Goal: Task Accomplishment & Management: Use online tool/utility

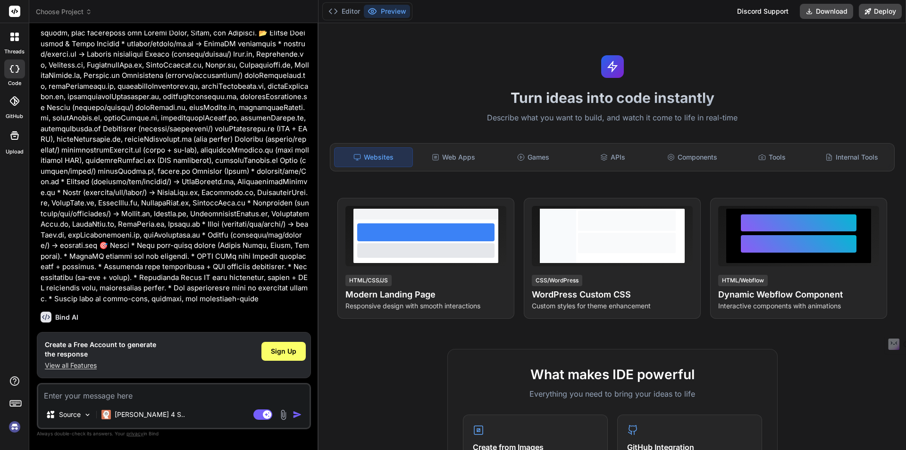
scroll to position [240, 0]
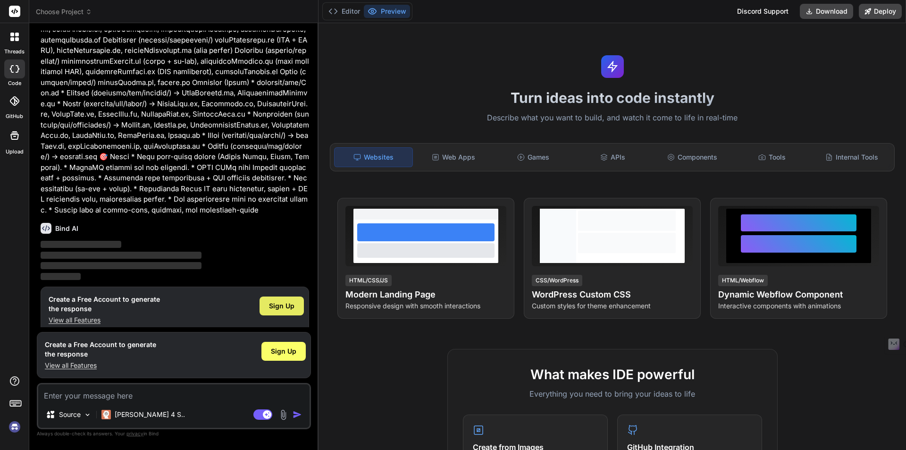
click at [281, 301] on span "Sign Up" at bounding box center [281, 305] width 25 height 9
click at [395, 162] on div "Websites" at bounding box center [373, 157] width 79 height 20
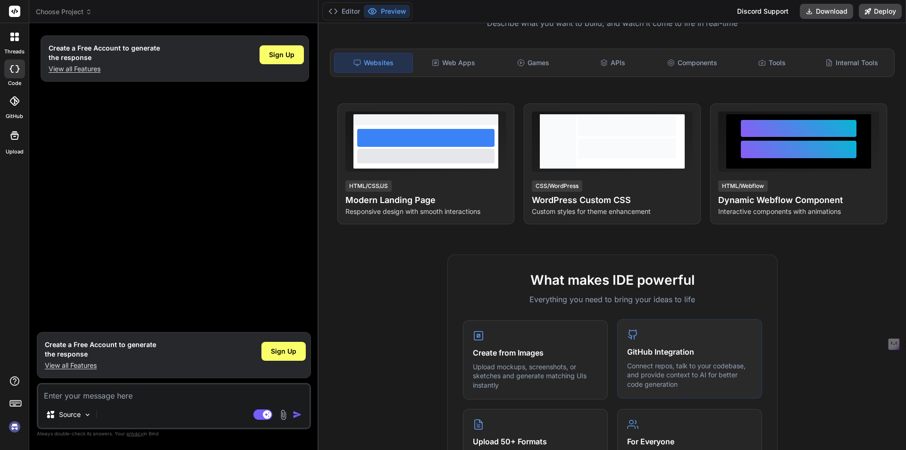
scroll to position [0, 0]
click at [18, 76] on div at bounding box center [14, 68] width 21 height 19
type textarea "x"
click at [345, 6] on button "Editor" at bounding box center [344, 11] width 39 height 13
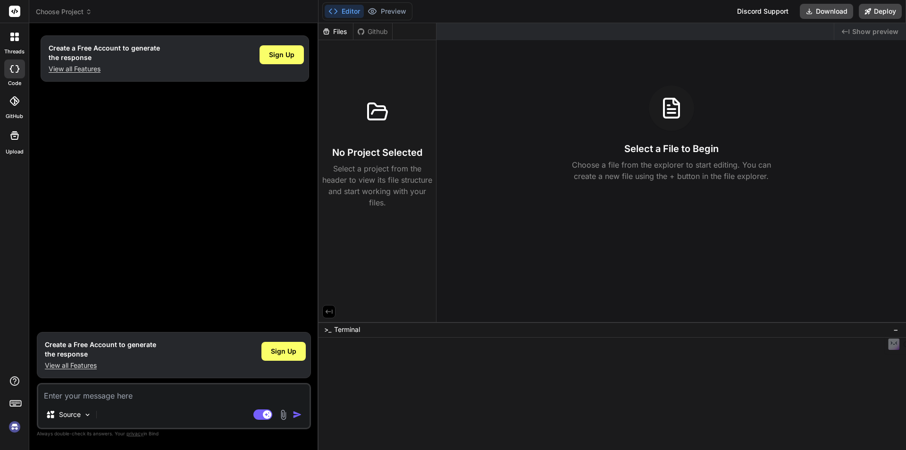
drag, startPoint x: 384, startPoint y: 141, endPoint x: 397, endPoint y: 110, distance: 33.2
click at [384, 140] on div "No Project Selected Select a project from the header to view its file structure…" at bounding box center [377, 148] width 110 height 119
click at [338, 32] on div "Files" at bounding box center [336, 31] width 34 height 9
click at [376, 30] on div "Github" at bounding box center [372, 31] width 39 height 9
click at [374, 34] on div "Github" at bounding box center [372, 31] width 39 height 9
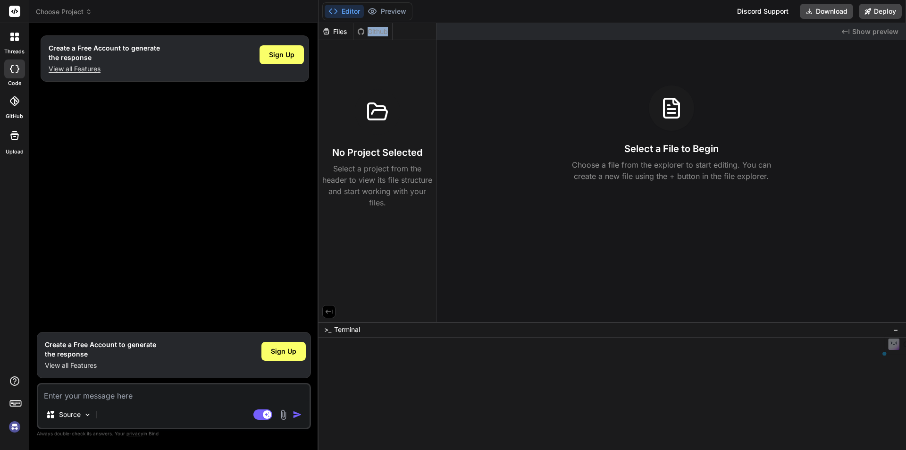
click at [374, 34] on div "Github" at bounding box center [372, 31] width 39 height 9
click at [393, 10] on button "Preview" at bounding box center [387, 11] width 46 height 13
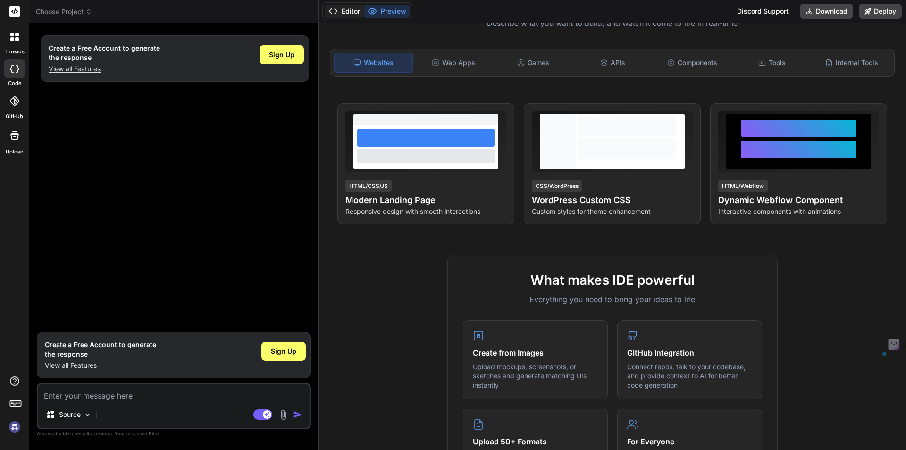
click at [359, 10] on button "Editor" at bounding box center [344, 11] width 39 height 13
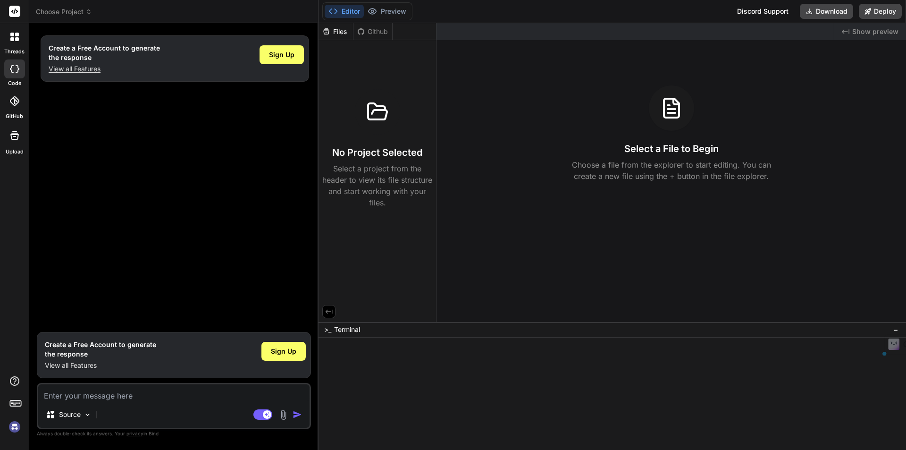
click at [345, 27] on div "Files" at bounding box center [336, 31] width 34 height 9
drag, startPoint x: 262, startPoint y: 353, endPoint x: 90, endPoint y: 374, distance: 173.5
click at [90, 374] on div "Create a Free Account to generate the response View all Features Sign Up" at bounding box center [174, 355] width 274 height 46
click at [281, 350] on span "Sign Up" at bounding box center [283, 350] width 25 height 9
click at [17, 426] on img at bounding box center [15, 427] width 16 height 16
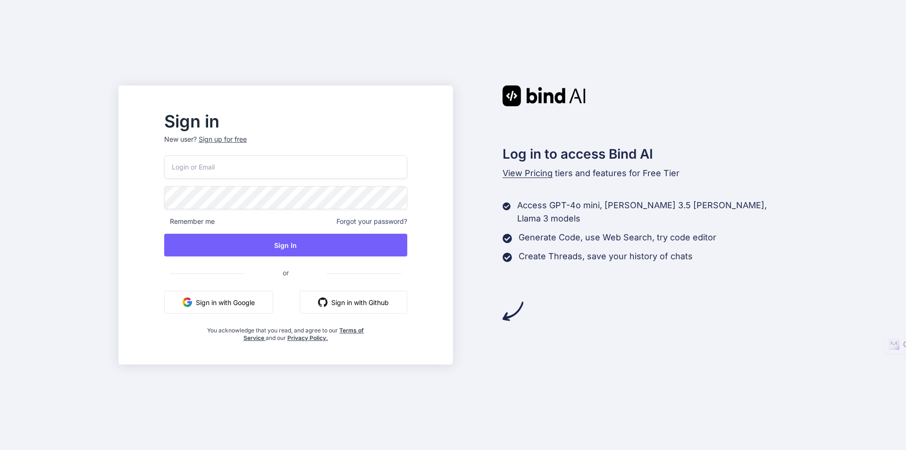
click at [192, 301] on img "button" at bounding box center [187, 301] width 9 height 9
click at [273, 291] on button "Sign in with Google" at bounding box center [218, 302] width 109 height 23
click at [390, 300] on button "Sign in with Github" at bounding box center [354, 302] width 108 height 23
click at [382, 309] on button "Sign in with Github" at bounding box center [354, 302] width 108 height 23
click at [16, 426] on div "Sign in New user? Sign up for free Remember me Forgot your password? Sign In or…" at bounding box center [453, 225] width 906 height 450
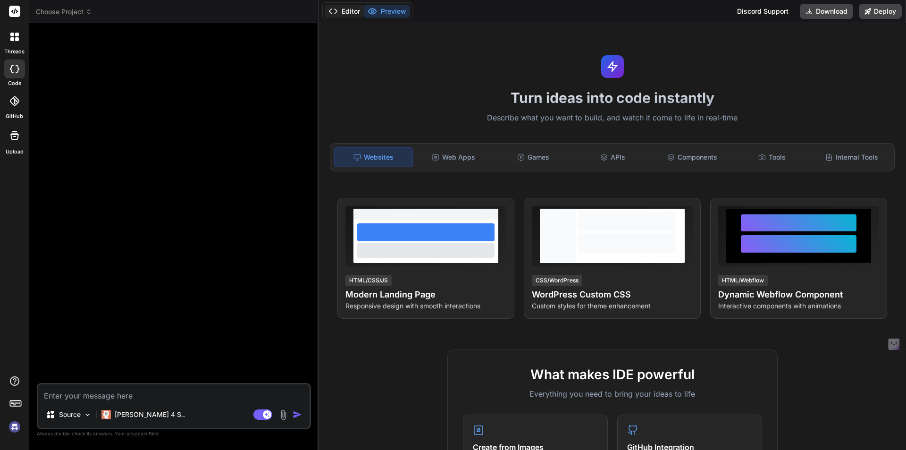
click at [347, 7] on button "Editor" at bounding box center [344, 11] width 39 height 13
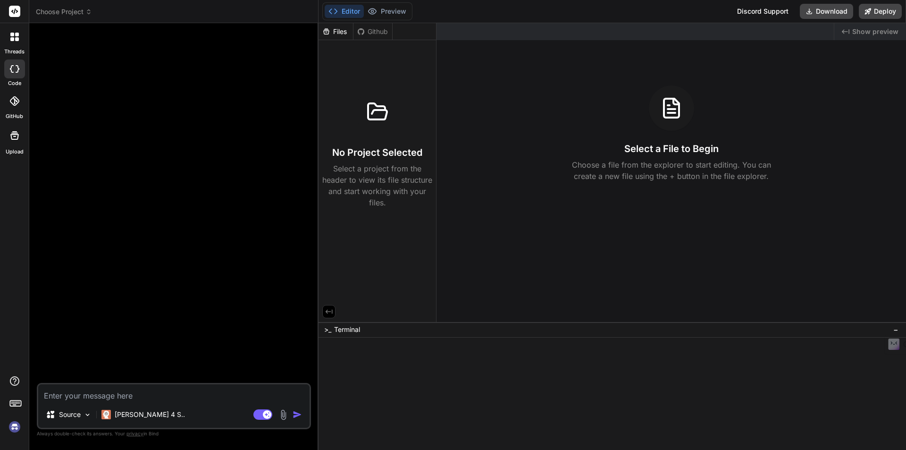
click at [334, 34] on div "Files" at bounding box center [336, 31] width 34 height 9
click at [337, 30] on div "Files" at bounding box center [336, 31] width 34 height 9
click at [675, 105] on icon at bounding box center [671, 108] width 23 height 23
click at [762, 12] on div "Discord Support" at bounding box center [762, 11] width 63 height 15
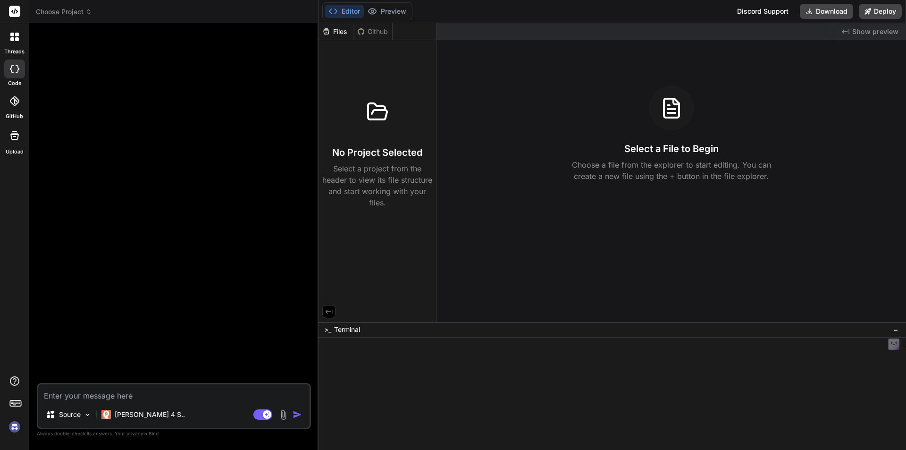
click at [7, 42] on div at bounding box center [15, 37] width 20 height 20
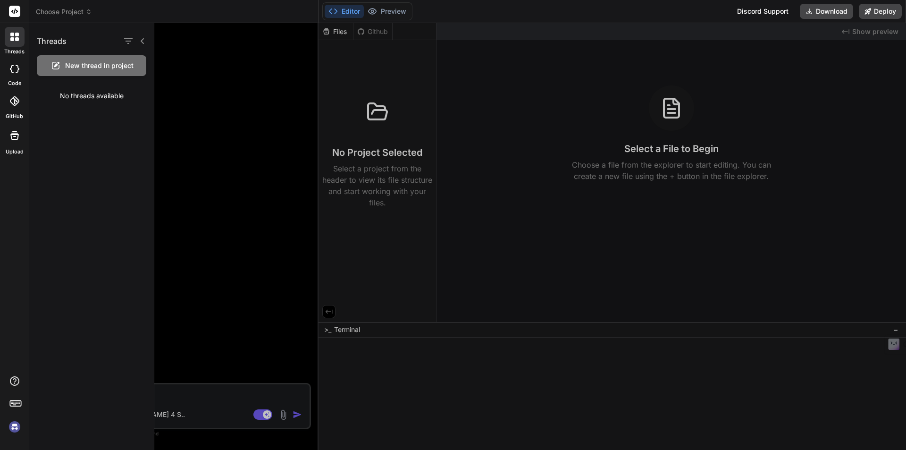
click at [99, 67] on span "New thread in project" at bounding box center [99, 65] width 68 height 9
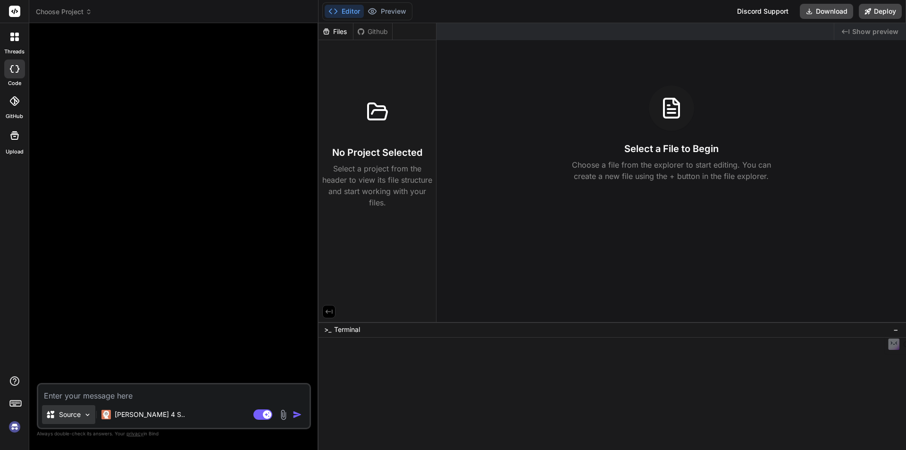
click at [87, 417] on img at bounding box center [88, 415] width 8 height 8
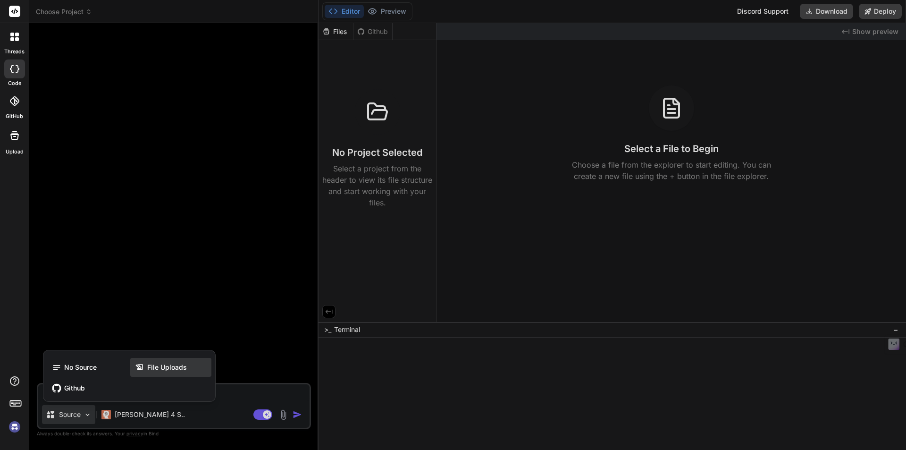
click at [176, 363] on span "File Uploads" at bounding box center [167, 366] width 40 height 9
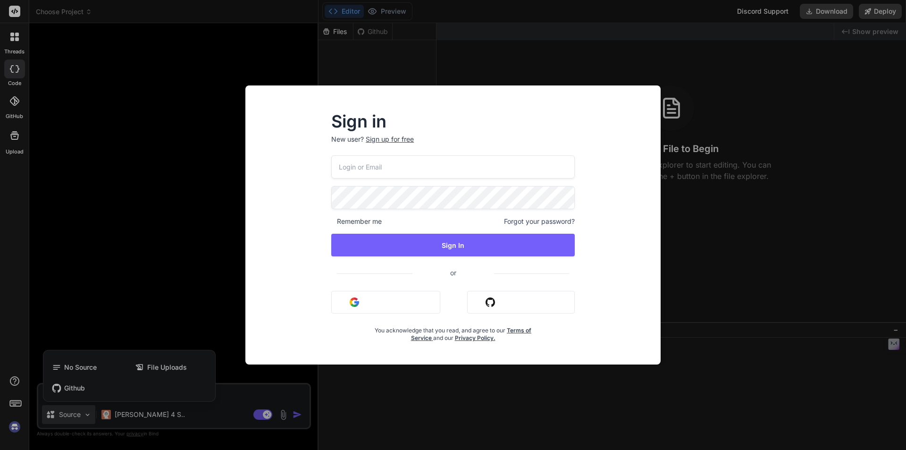
click at [359, 303] on img "button" at bounding box center [354, 301] width 9 height 9
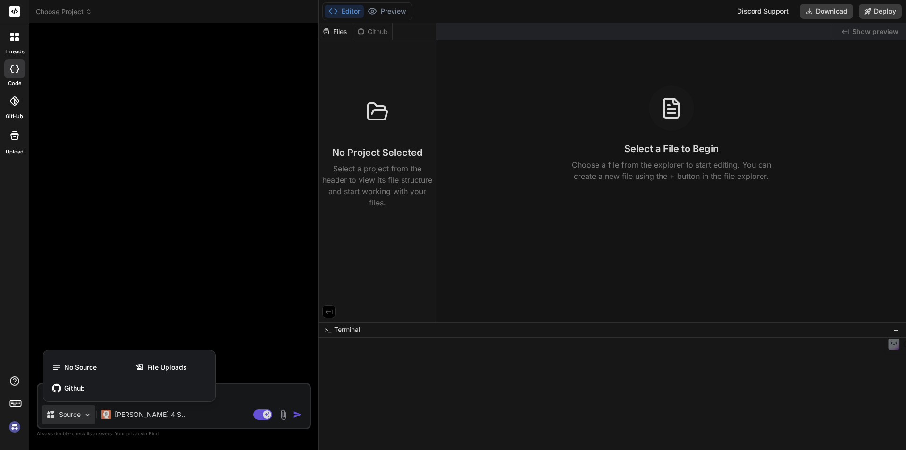
click at [18, 432] on img at bounding box center [15, 427] width 16 height 16
click at [168, 368] on span "File Uploads" at bounding box center [167, 366] width 40 height 9
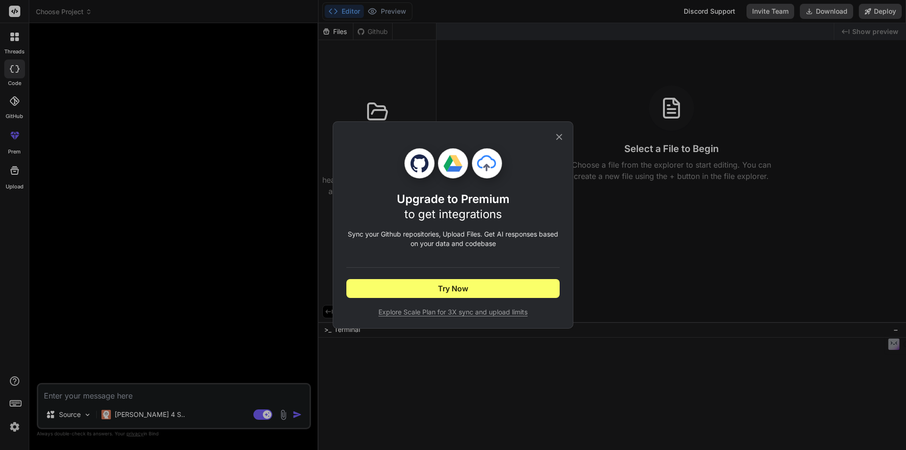
click at [644, 298] on div "Upgrade to Premium to get integrations Sync your Github repositories, Upload Fi…" at bounding box center [453, 225] width 906 height 450
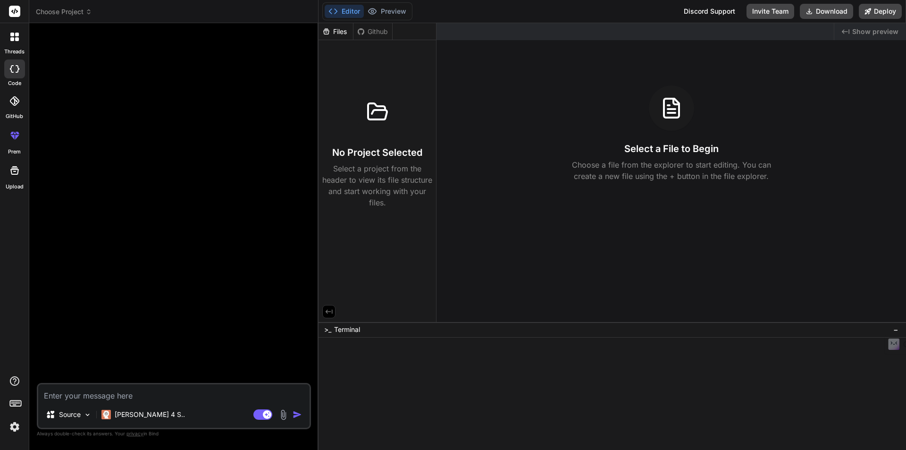
click at [341, 32] on div "Files" at bounding box center [336, 31] width 34 height 9
click at [341, 33] on div "Files" at bounding box center [336, 31] width 34 height 9
click at [645, 156] on div "Select a File to Begin Choose a file from the explorer to start editing. You ca…" at bounding box center [672, 133] width 470 height 96
click at [16, 179] on div at bounding box center [14, 170] width 23 height 23
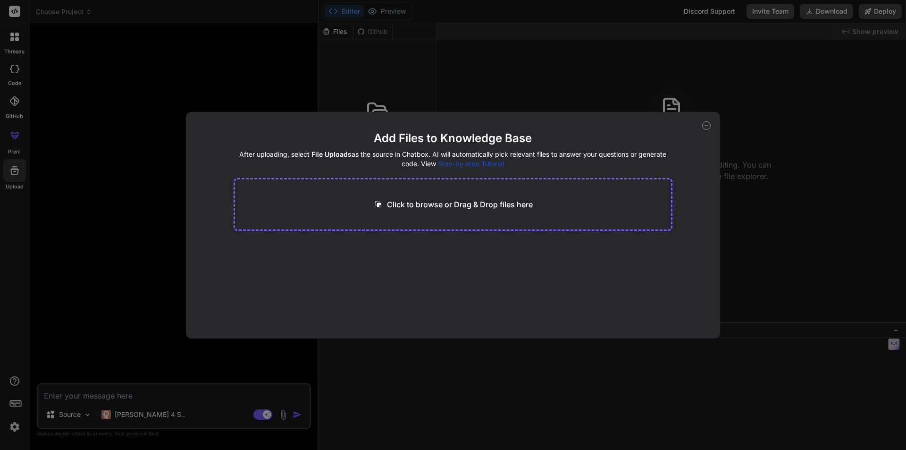
click at [442, 203] on p "Click to browse or Drag & Drop files here" at bounding box center [460, 204] width 146 height 11
click at [703, 126] on icon at bounding box center [706, 125] width 8 height 8
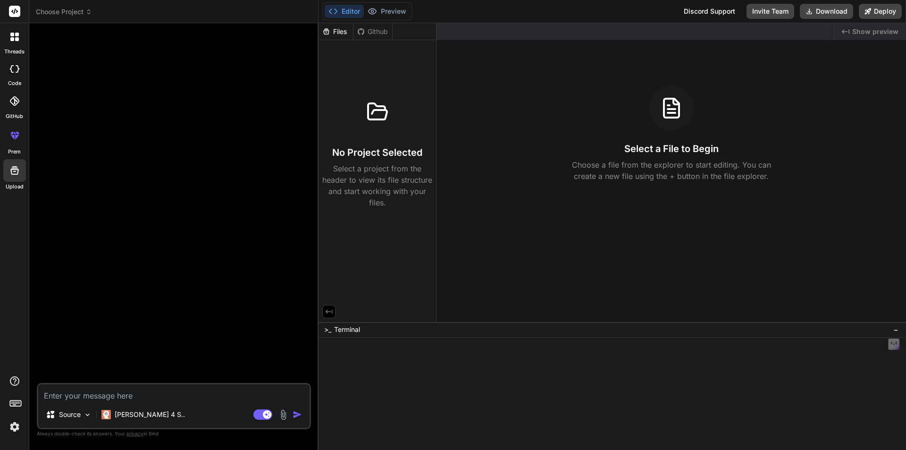
click at [101, 392] on textarea at bounding box center [173, 392] width 271 height 17
click at [287, 412] on img at bounding box center [283, 414] width 11 height 11
click at [282, 414] on img at bounding box center [283, 414] width 11 height 11
click at [281, 412] on img at bounding box center [283, 414] width 11 height 11
click at [237, 331] on div at bounding box center [175, 207] width 272 height 352
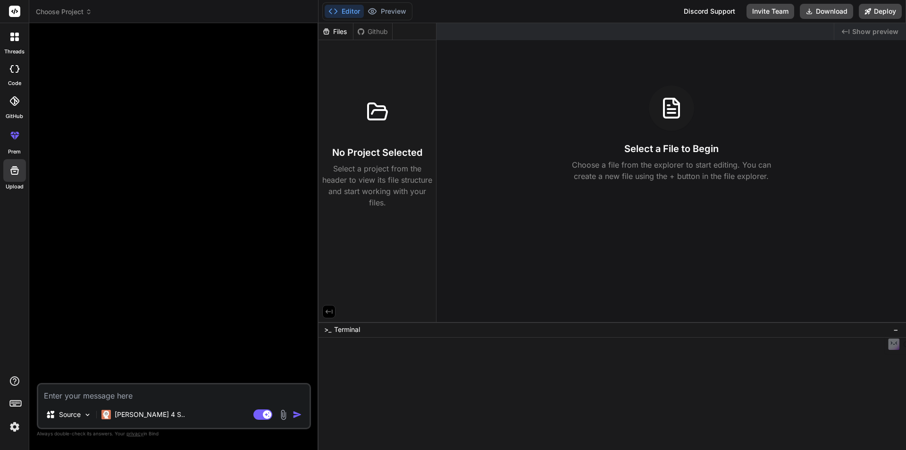
click at [282, 414] on img at bounding box center [283, 414] width 11 height 11
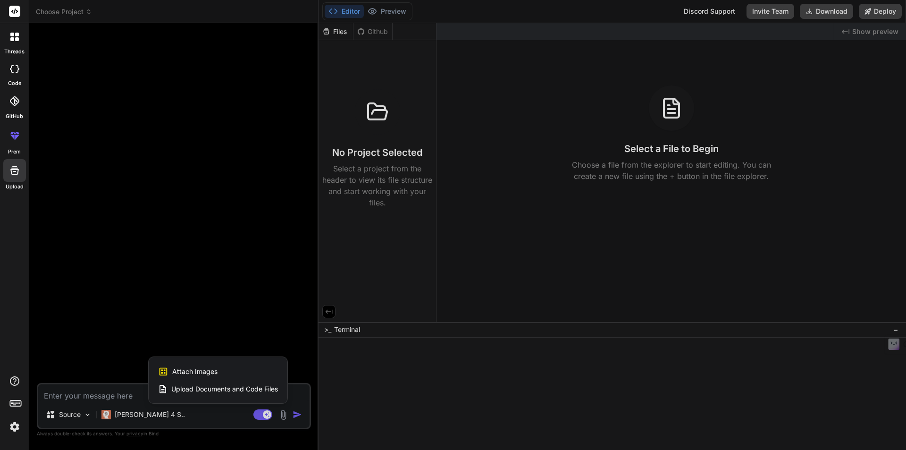
click at [275, 392] on span "Upload Documents and Code Files" at bounding box center [224, 388] width 107 height 9
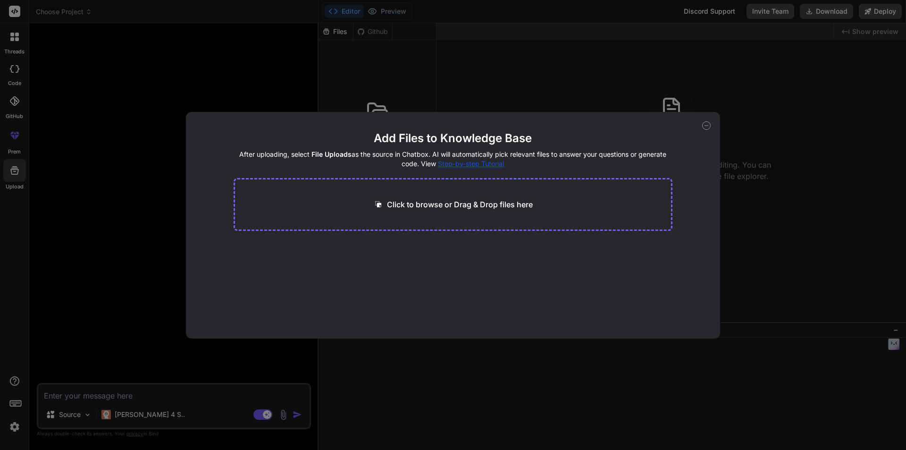
click at [457, 205] on p "Click to browse or Drag & Drop files here" at bounding box center [460, 204] width 146 height 11
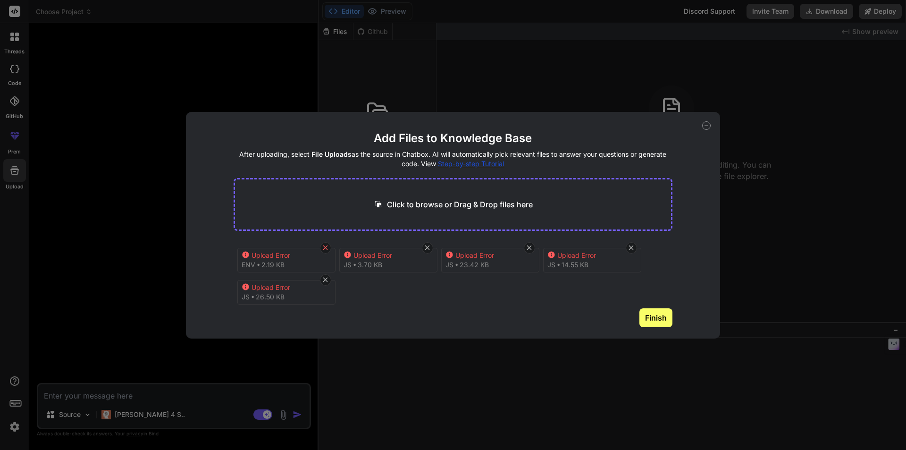
click at [322, 246] on icon at bounding box center [325, 248] width 8 height 8
click at [327, 248] on icon at bounding box center [325, 247] width 5 height 5
click at [327, 248] on icon at bounding box center [325, 248] width 8 height 8
click at [327, 247] on icon at bounding box center [325, 248] width 8 height 8
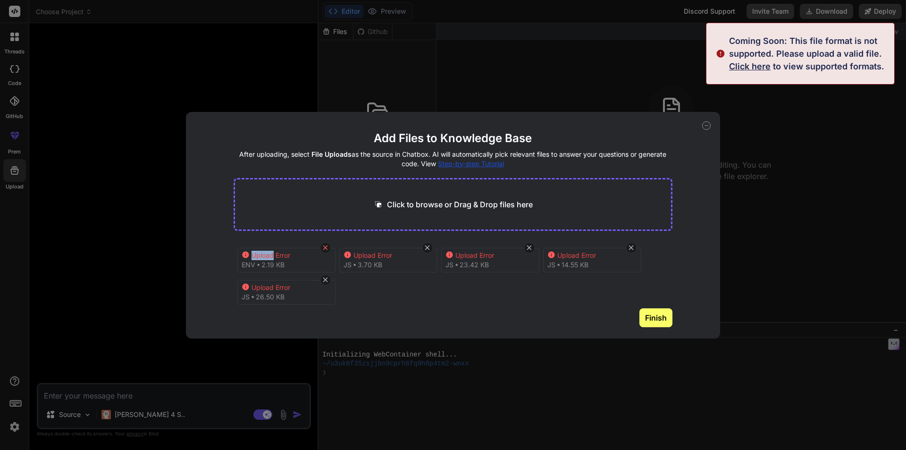
click at [324, 248] on icon at bounding box center [325, 248] width 8 height 8
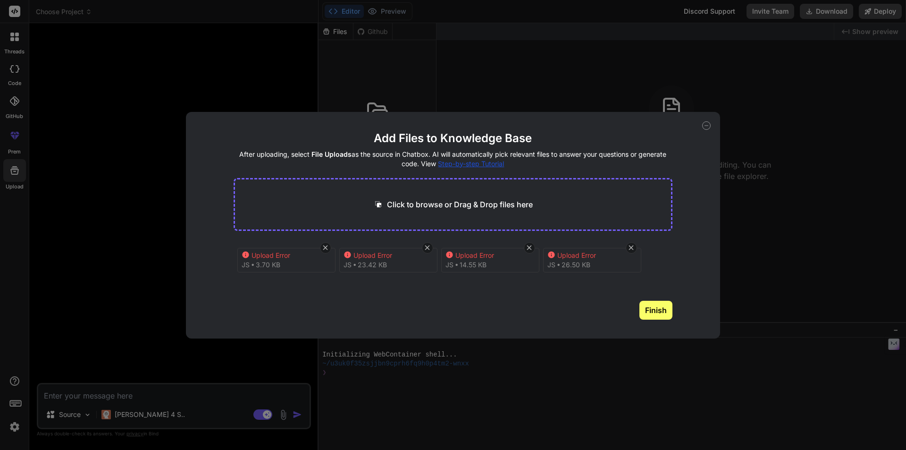
click at [324, 248] on icon at bounding box center [325, 248] width 8 height 8
type textarea "x"
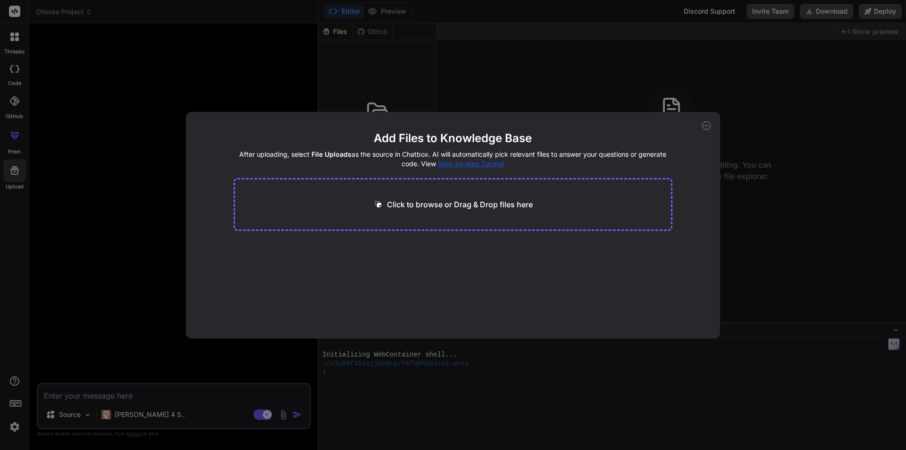
drag, startPoint x: 708, startPoint y: 122, endPoint x: 708, endPoint y: 8, distance: 114.2
click at [708, 120] on div "Add Files to Knowledge Base After uploading, select File Uploads as the source …" at bounding box center [453, 225] width 535 height 227
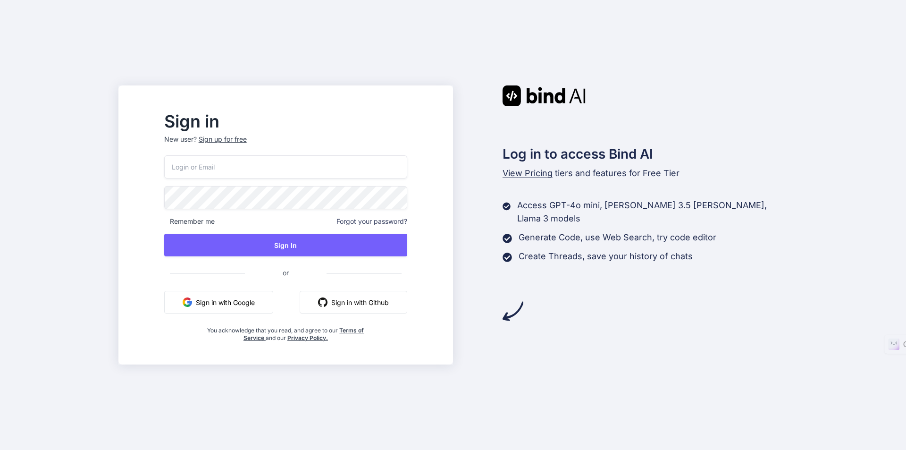
click at [364, 306] on button "Sign in with Github" at bounding box center [354, 302] width 108 height 23
click at [273, 298] on button "Sign in with Google" at bounding box center [218, 302] width 109 height 23
